Goal: Communication & Community: Answer question/provide support

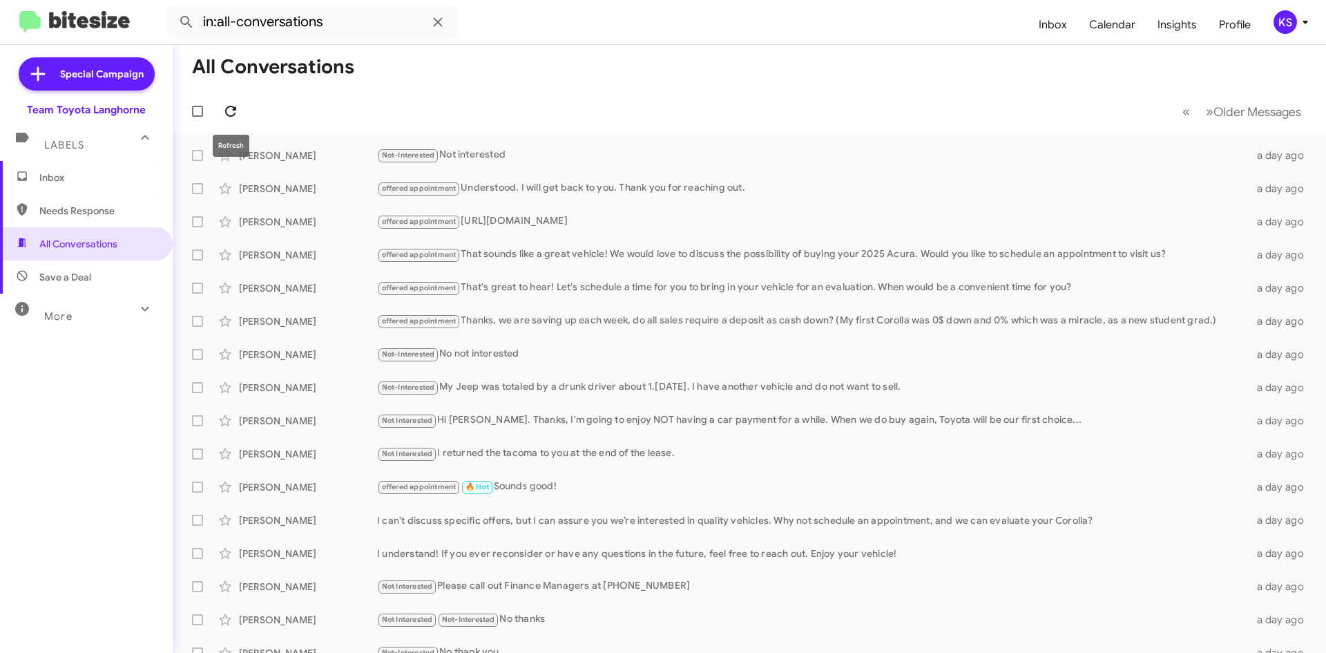
click at [220, 104] on span at bounding box center [231, 111] width 28 height 17
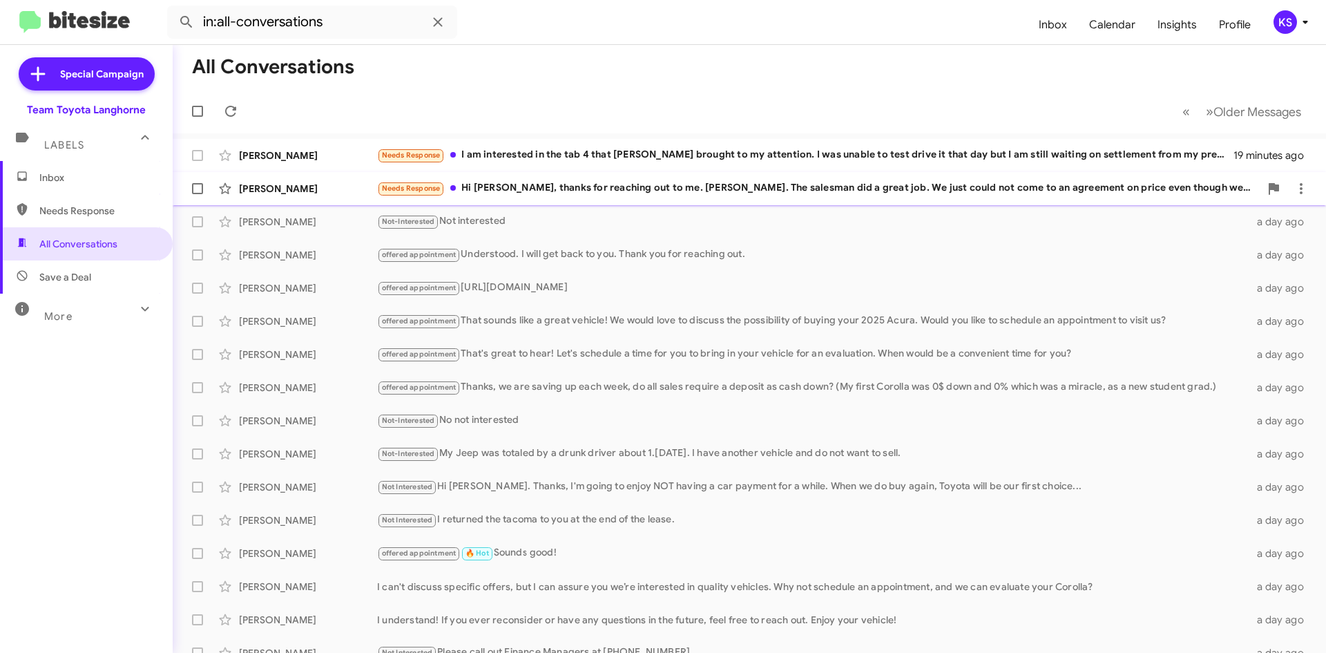
click at [542, 186] on div "Needs Response Hi Cris, thanks for reaching out to me. Dan. The salesman did a …" at bounding box center [818, 188] width 882 height 16
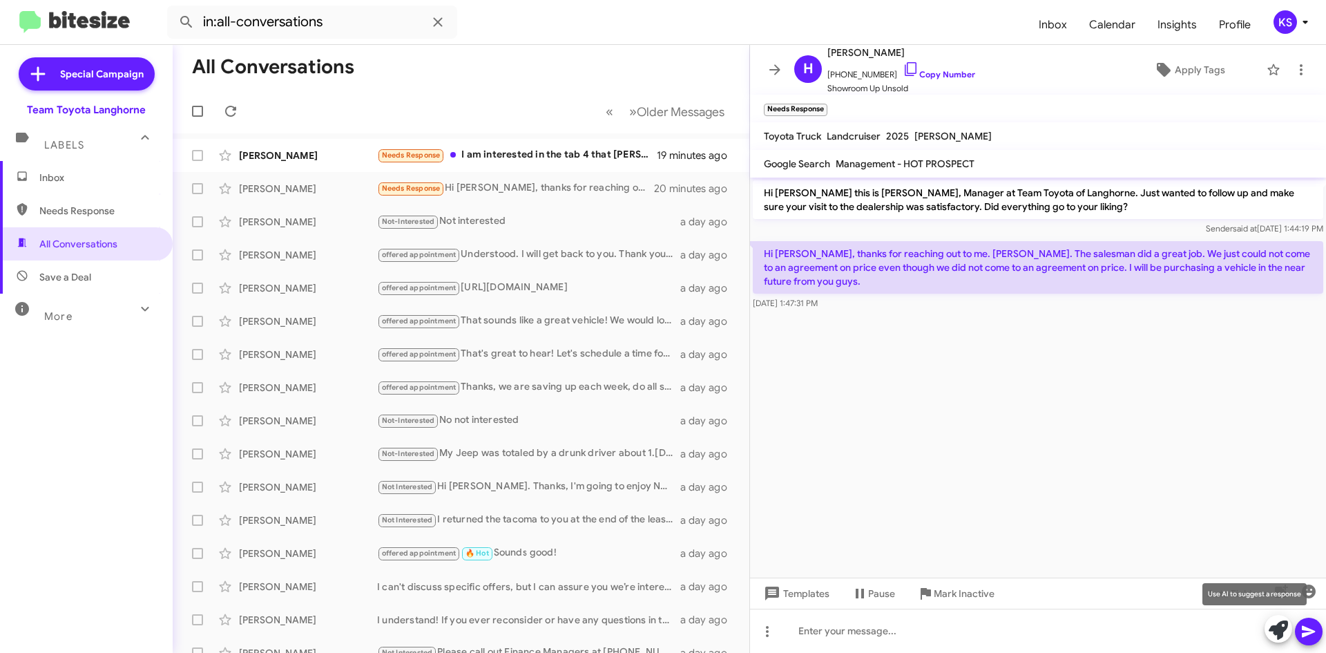
click at [1275, 634] on icon at bounding box center [1277, 629] width 19 height 19
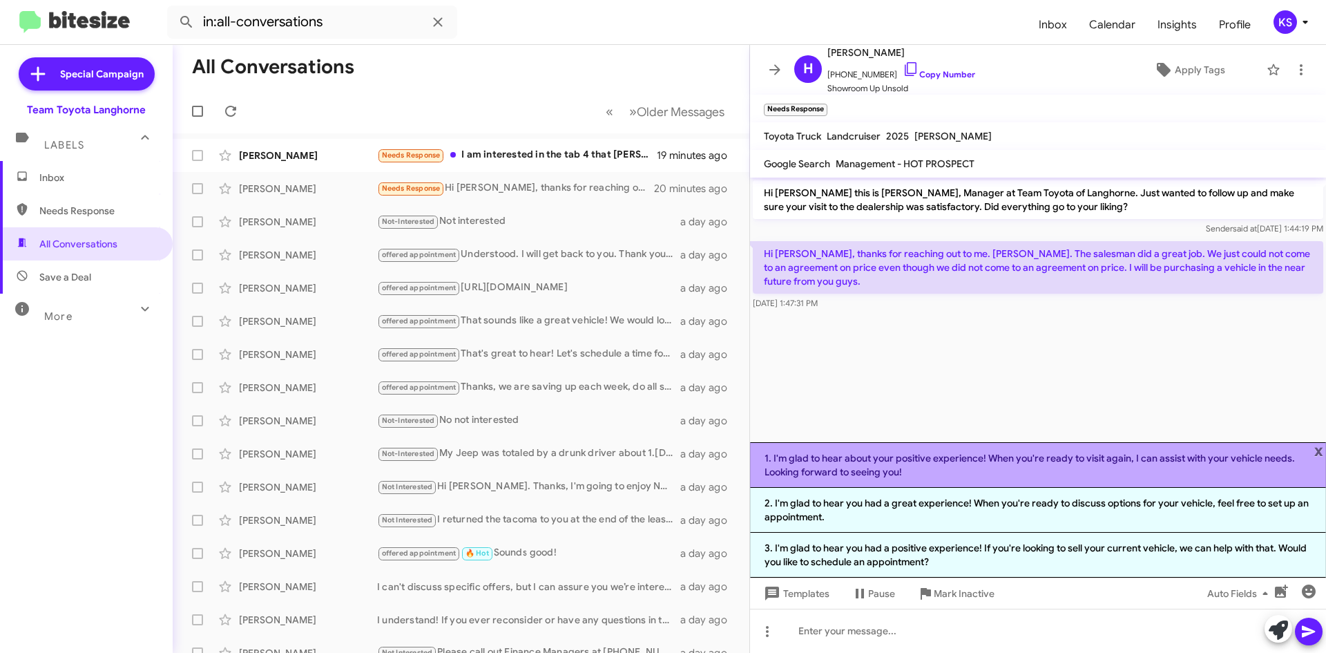
click at [1110, 478] on li "1. I'm glad to hear about your positive experience! When you're ready to visit …" at bounding box center [1038, 465] width 576 height 46
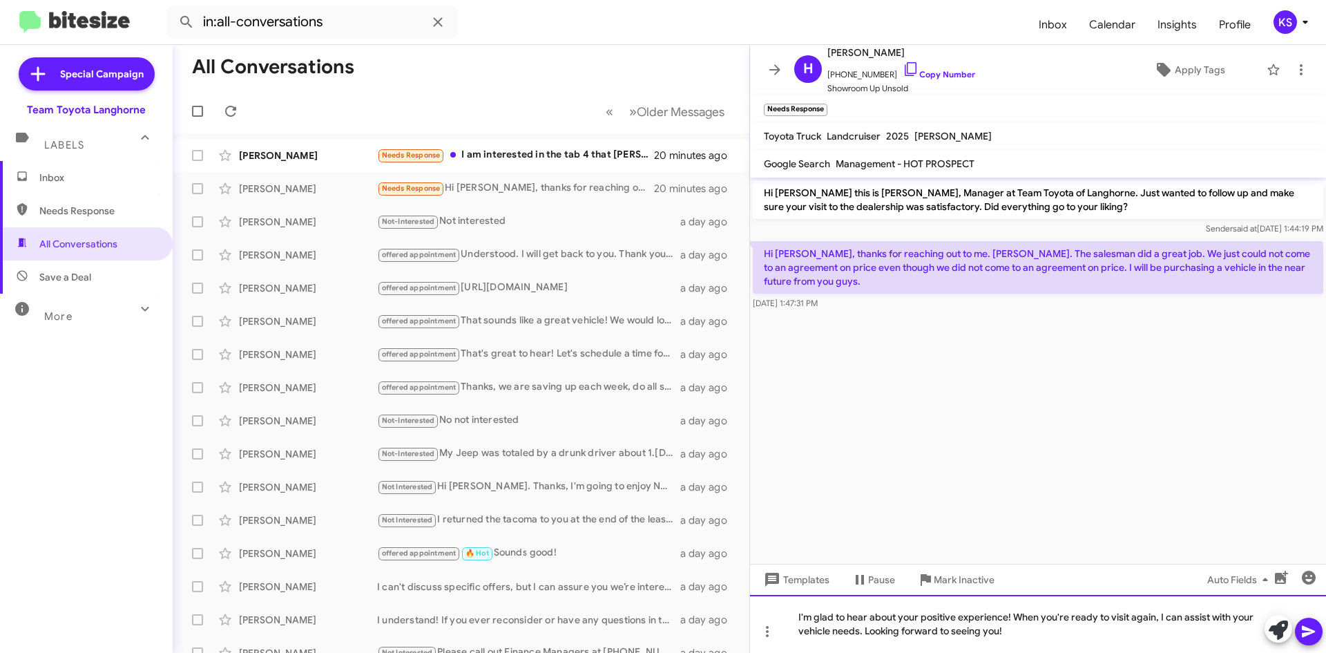
click at [1161, 612] on div "I'm glad to hear about your positive experience! When you're ready to visit aga…" at bounding box center [1038, 624] width 576 height 58
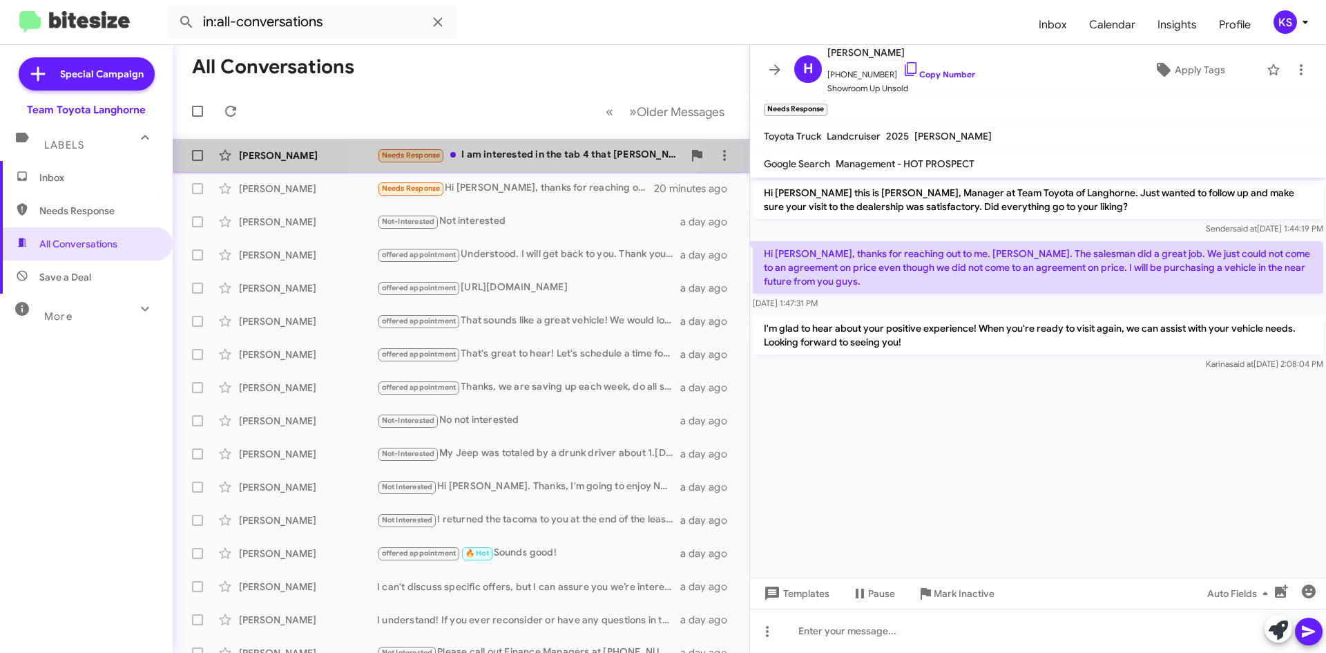
click at [521, 162] on div "Needs Response I am interested in the tab 4 that Brian Wong brought to my atten…" at bounding box center [530, 155] width 306 height 16
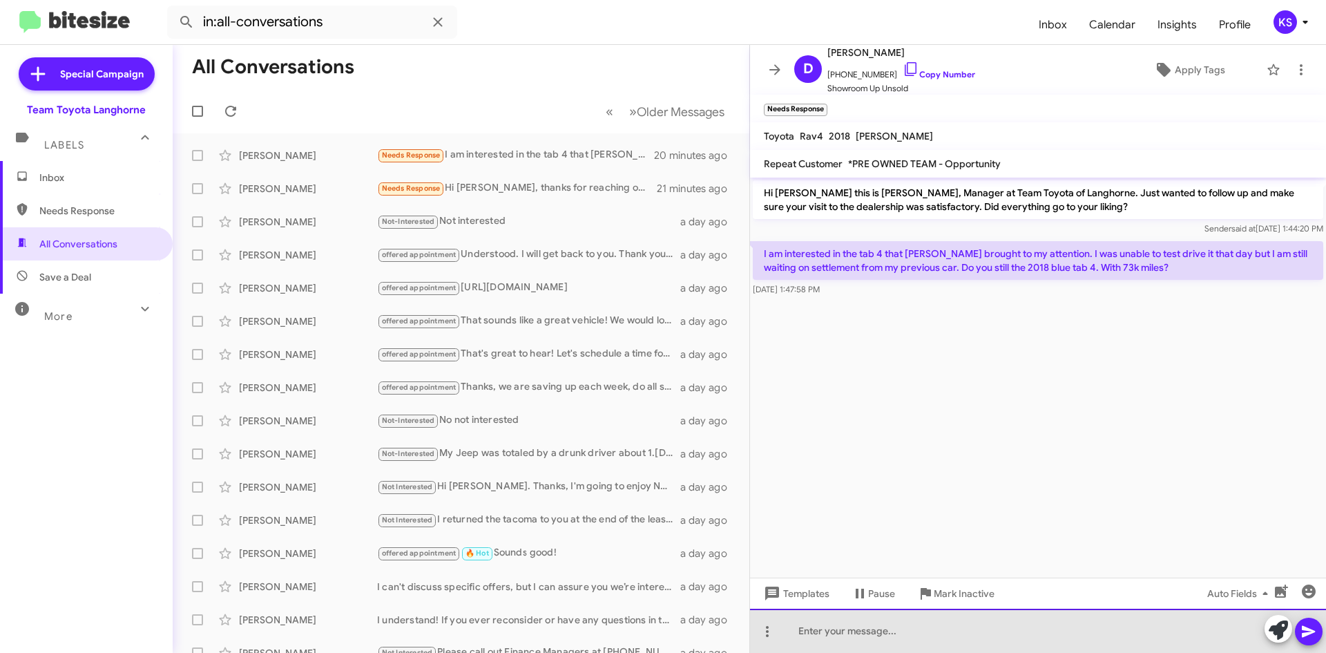
click at [885, 626] on div at bounding box center [1038, 630] width 576 height 44
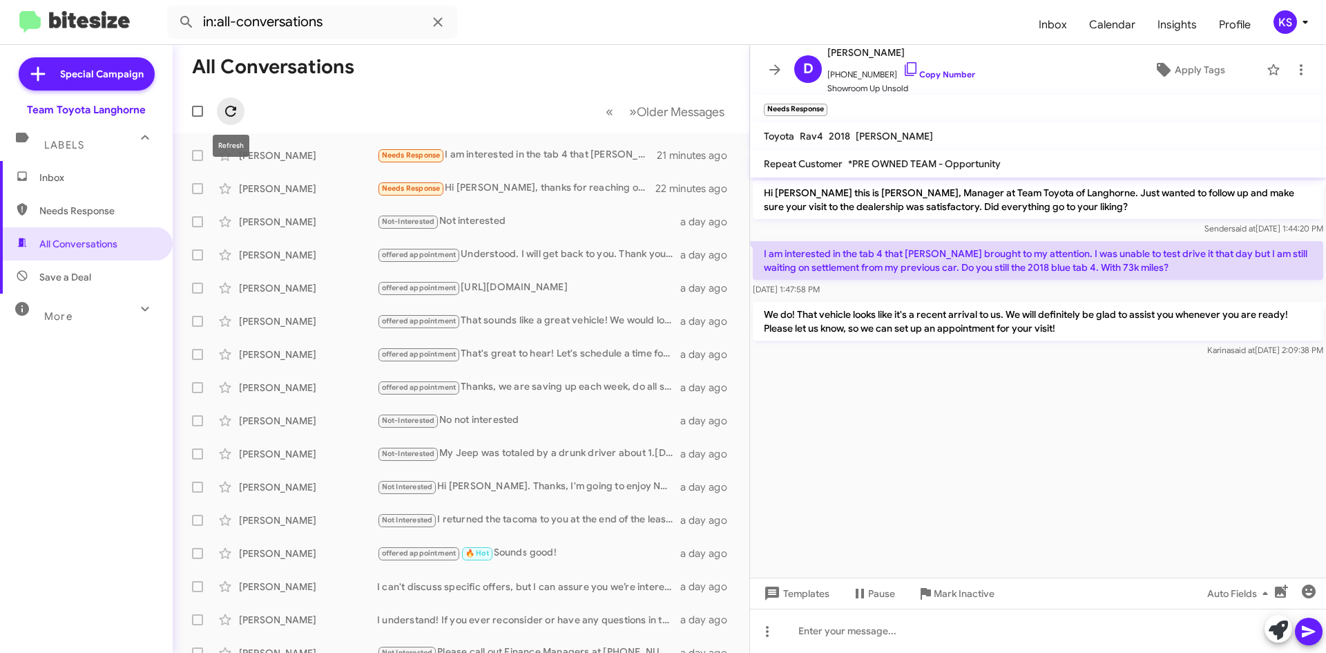
click at [240, 112] on span at bounding box center [231, 111] width 28 height 17
click at [1303, 14] on icon at bounding box center [1305, 22] width 17 height 17
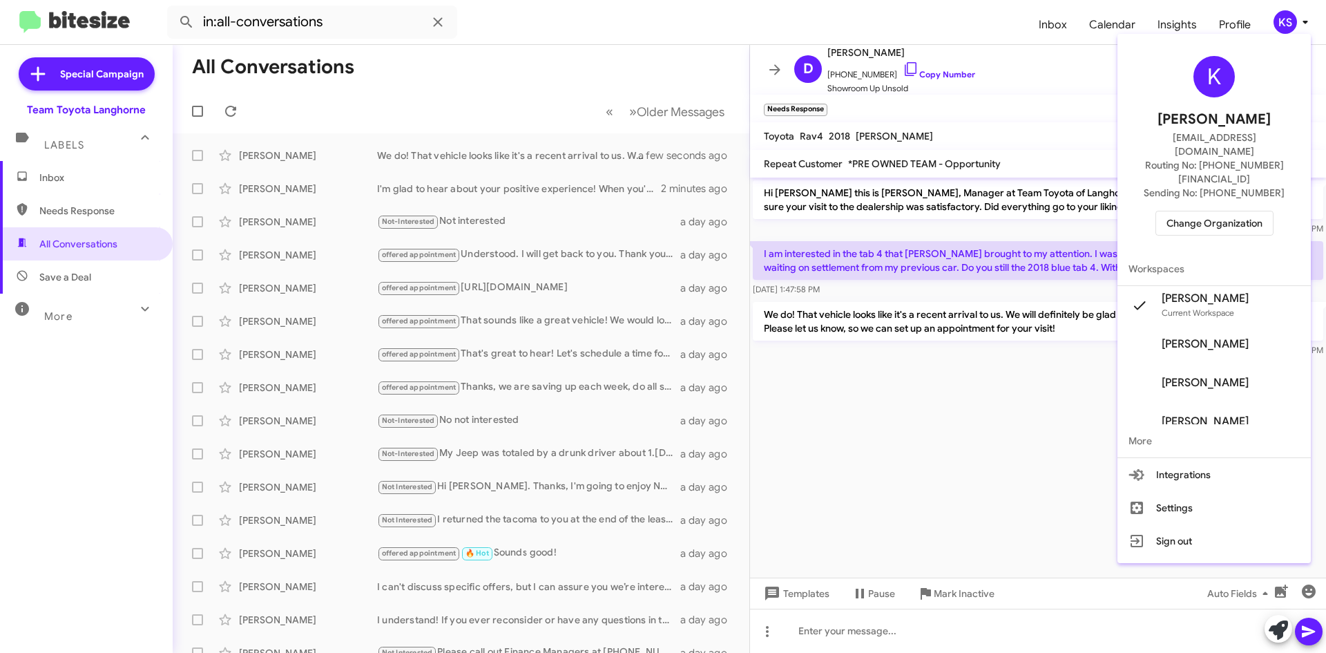
click at [1246, 211] on span "Change Organization" at bounding box center [1214, 222] width 96 height 23
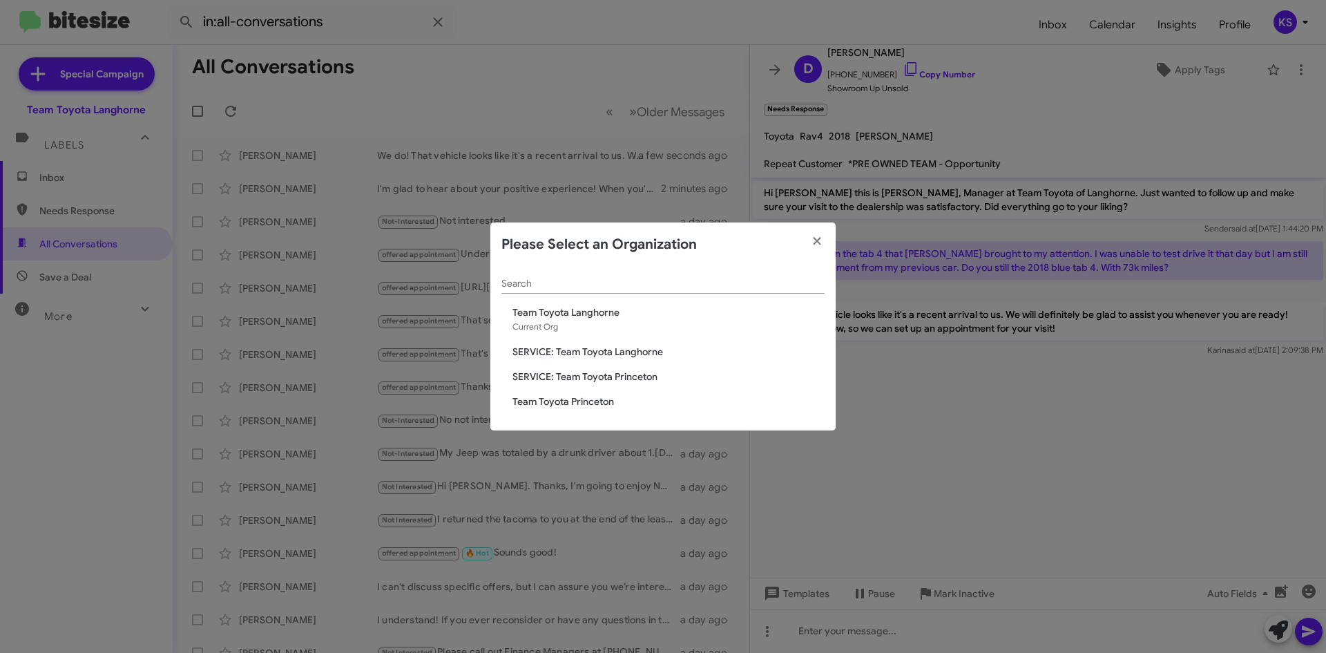
click at [570, 403] on span "Team Toyota Princeton" at bounding box center [668, 401] width 312 height 14
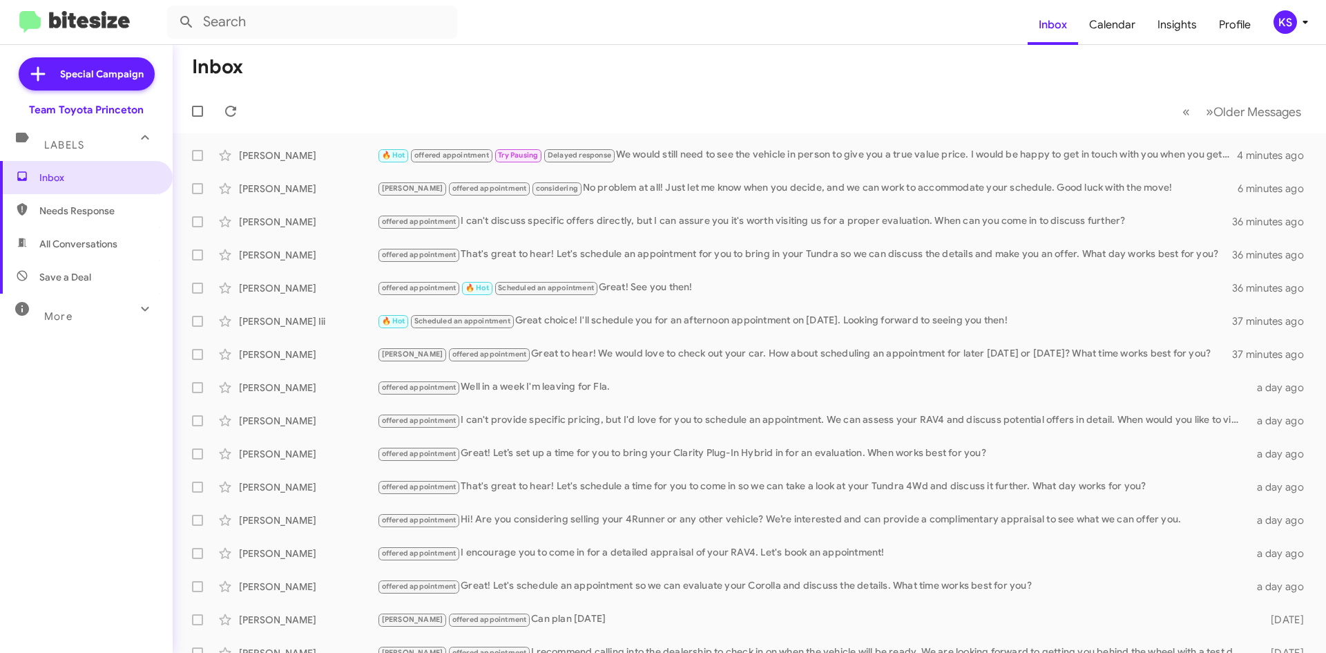
click at [55, 258] on span "All Conversations" at bounding box center [86, 243] width 173 height 33
type input "in:all-conversations"
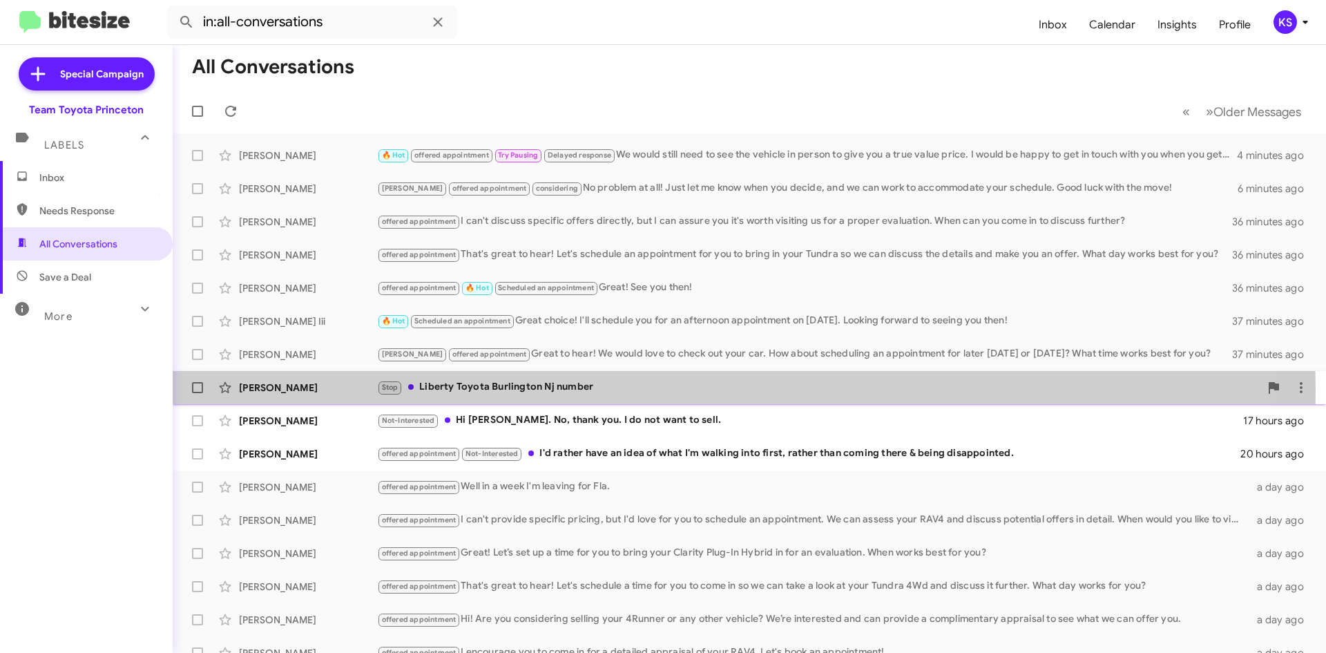
click at [505, 392] on div "Stop Liberty Toyota Burlington Nj number" at bounding box center [818, 387] width 882 height 16
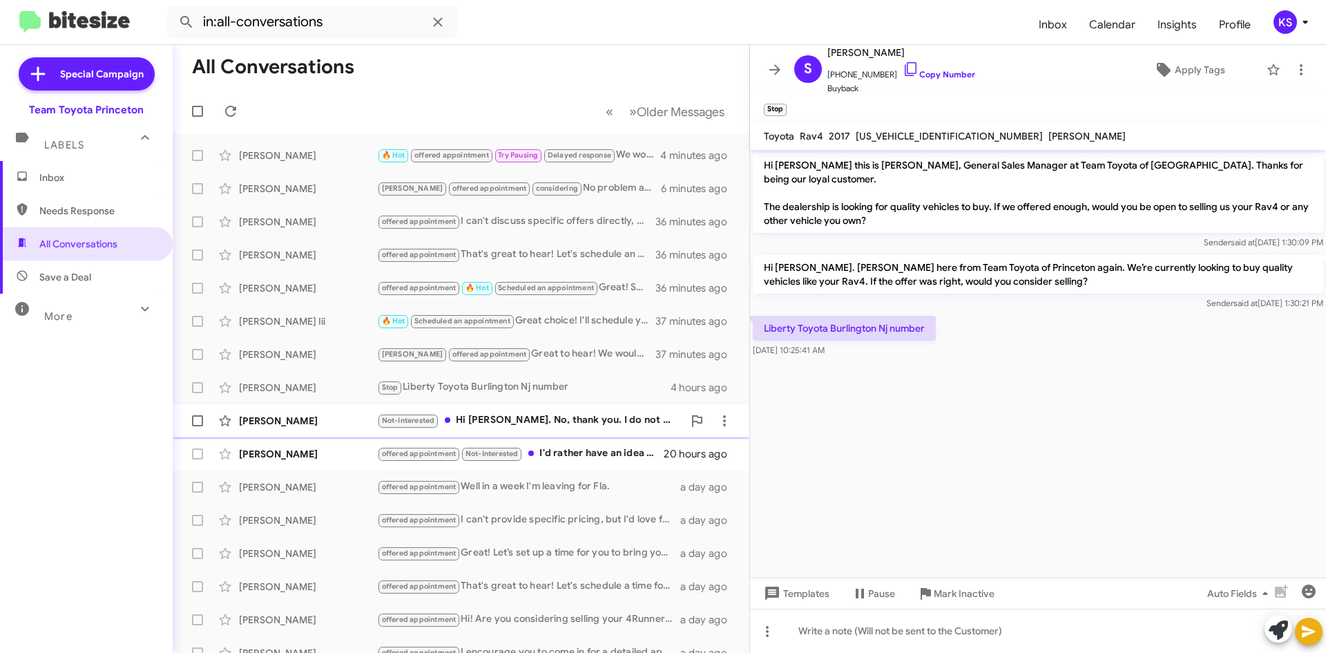
click at [547, 426] on div "Not-Interested Hi [PERSON_NAME]. No, thank you. I do not want to sell." at bounding box center [530, 420] width 306 height 16
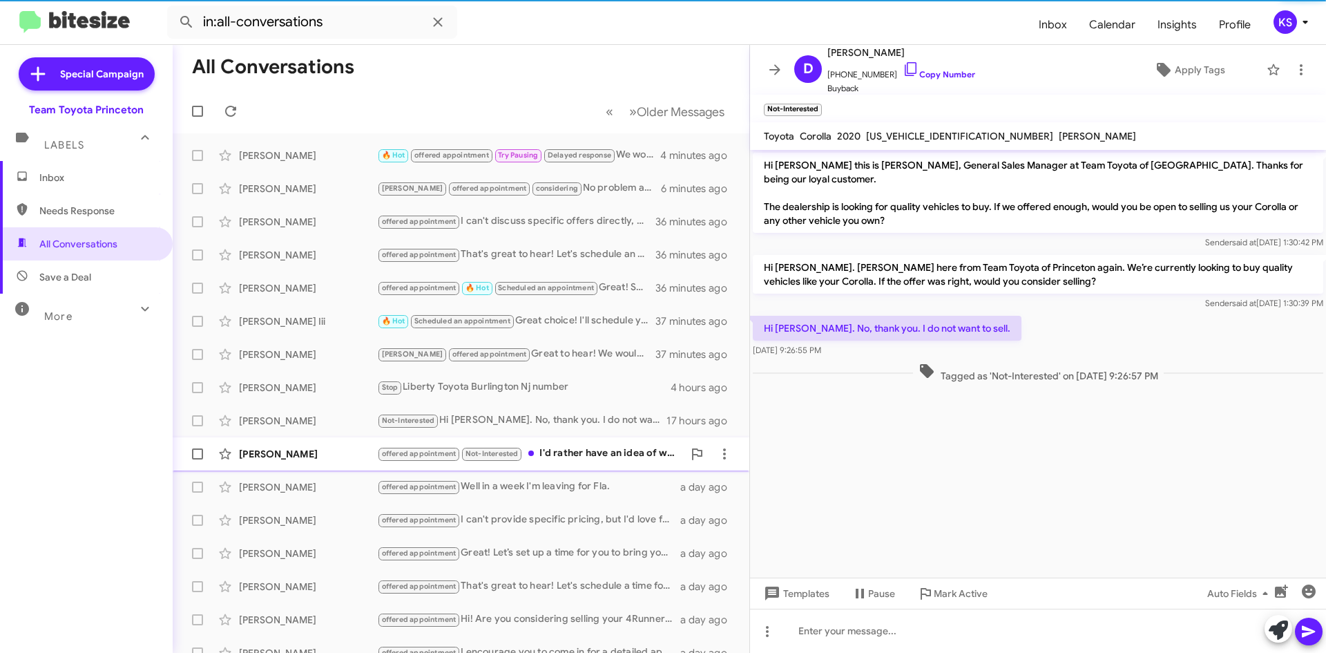
click at [587, 457] on div "offered appointment Not-Interested I'd rather have an idea of what I'm walking …" at bounding box center [530, 453] width 306 height 16
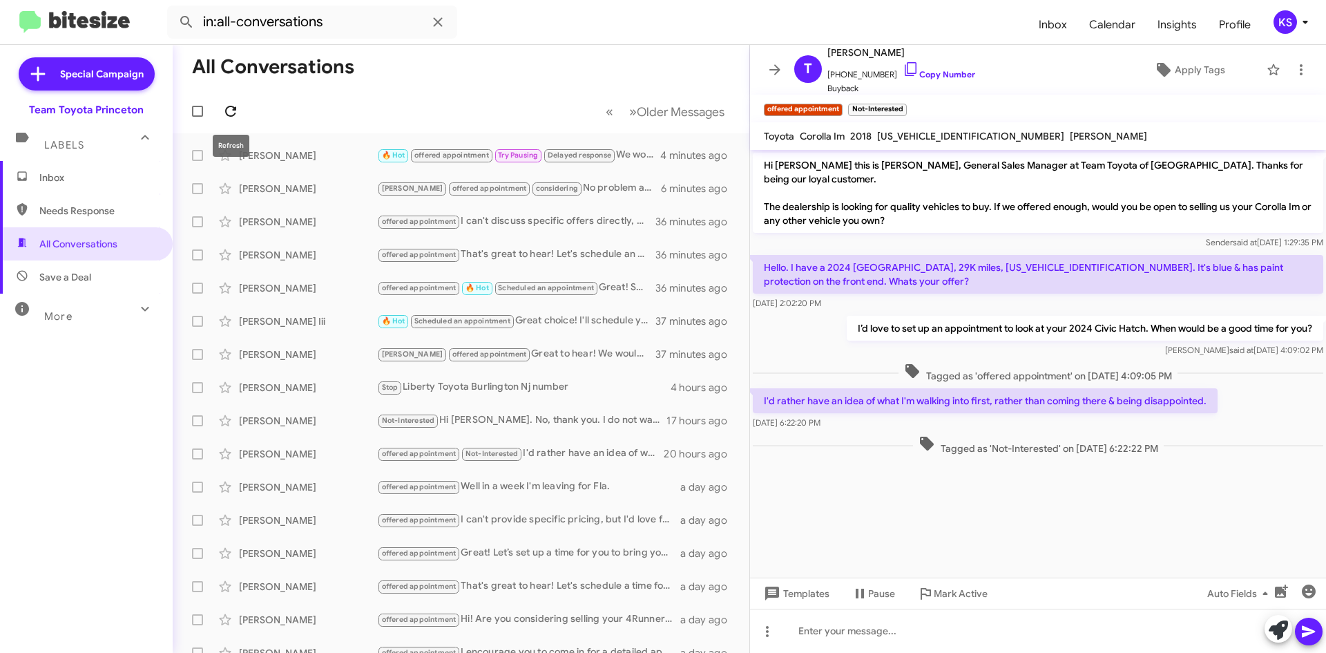
click at [238, 108] on icon at bounding box center [230, 111] width 17 height 17
click at [1288, 15] on div "KS" at bounding box center [1284, 21] width 23 height 23
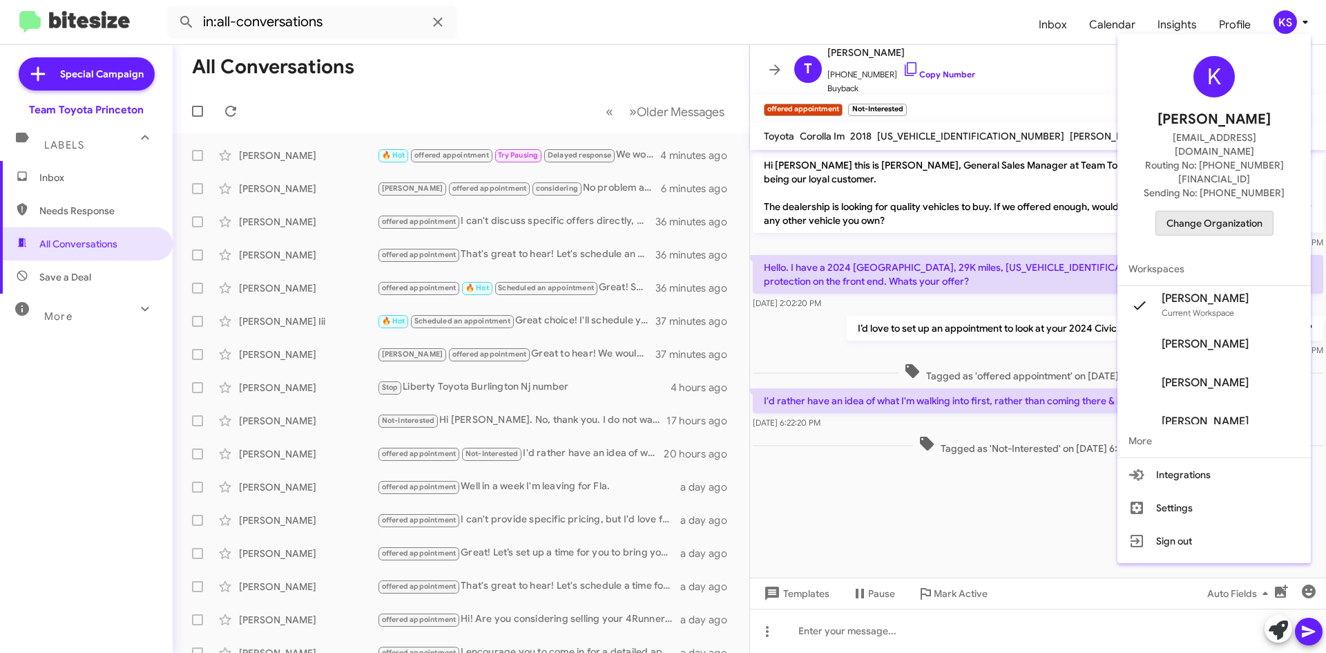
click at [1228, 211] on span "Change Organization" at bounding box center [1214, 222] width 96 height 23
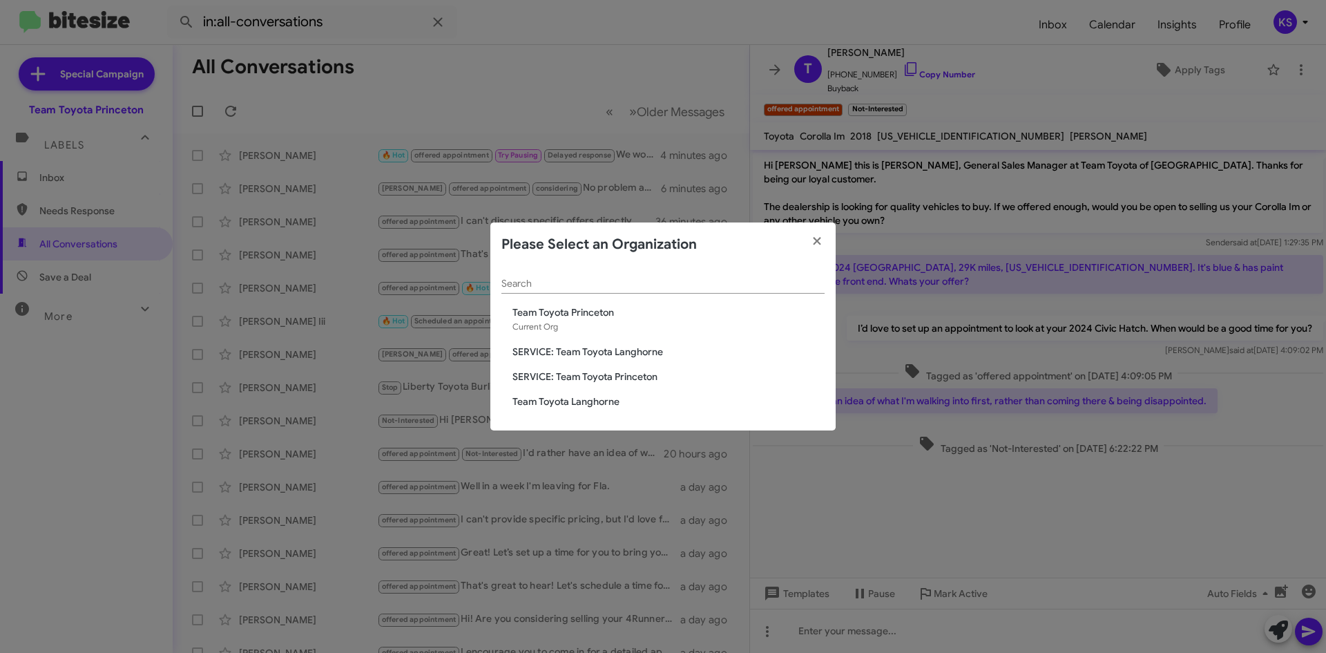
click at [525, 401] on span "Team Toyota Langhorne" at bounding box center [668, 401] width 312 height 14
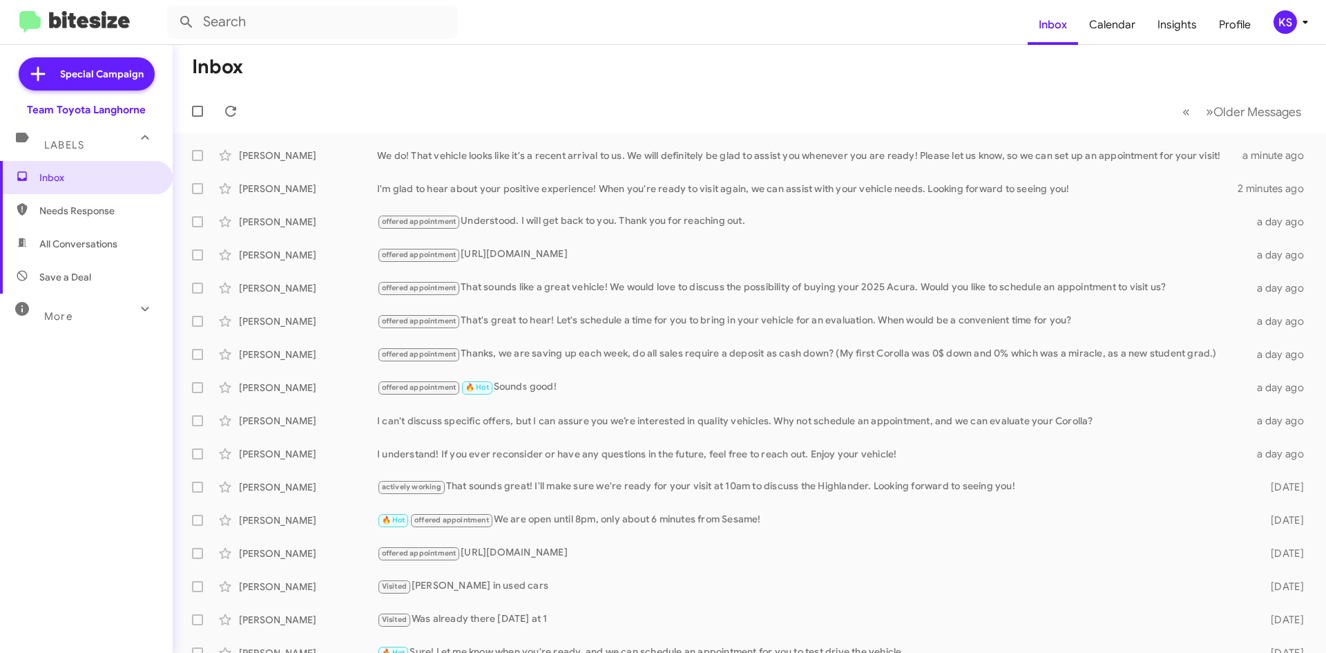
click at [91, 256] on span "All Conversations" at bounding box center [86, 243] width 173 height 33
type input "in:all-conversations"
